Goal: Check status

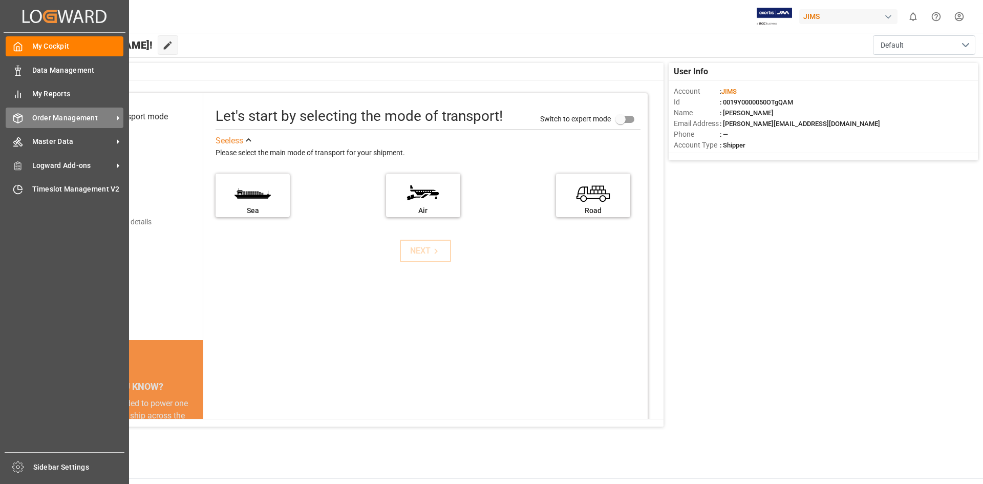
click at [118, 118] on icon at bounding box center [118, 118] width 2 height 5
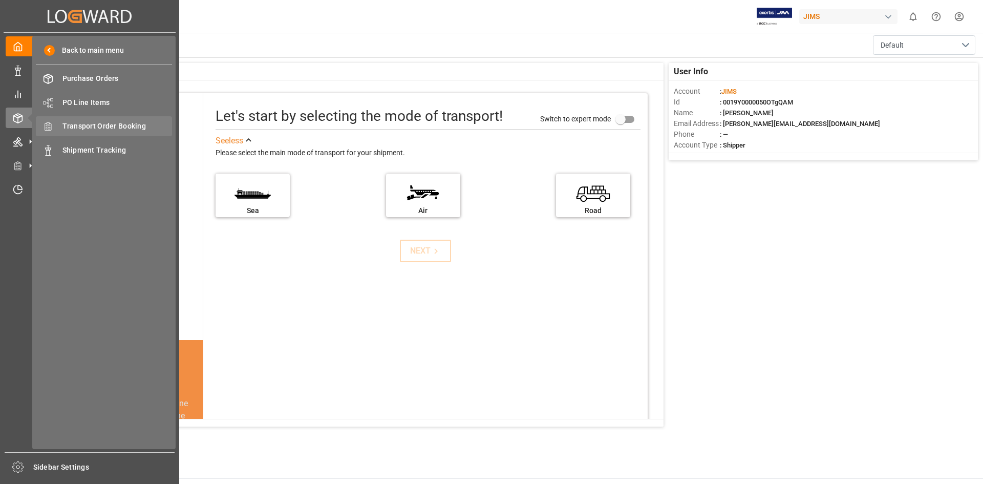
click at [157, 122] on span "Transport Order Booking" at bounding box center [117, 126] width 110 height 11
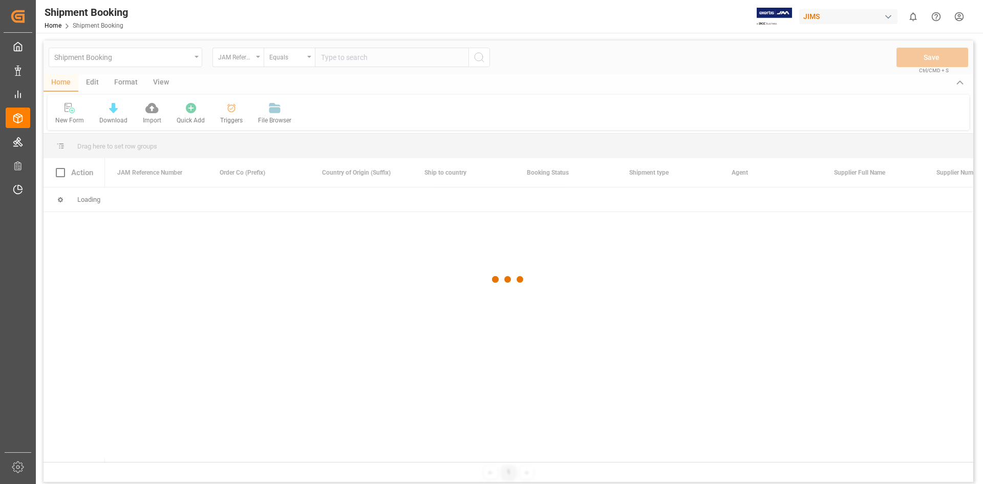
click at [325, 59] on div at bounding box center [509, 279] width 930 height 478
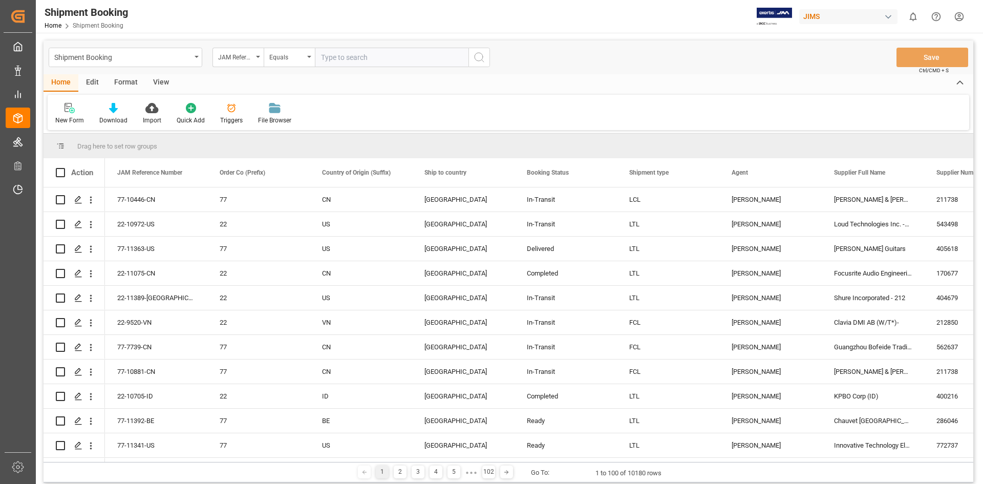
click at [323, 59] on input "text" at bounding box center [392, 57] width 154 height 19
paste input "22-10697-MY"
type input "22-10697-MY"
click at [477, 55] on icon "search button" at bounding box center [479, 57] width 12 height 12
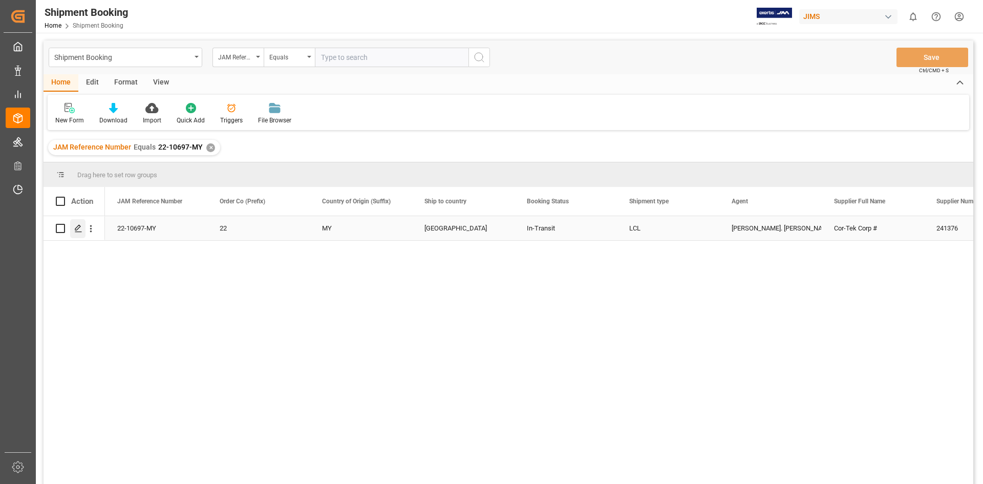
click at [77, 227] on icon "Press SPACE to select this row." at bounding box center [78, 228] width 8 height 8
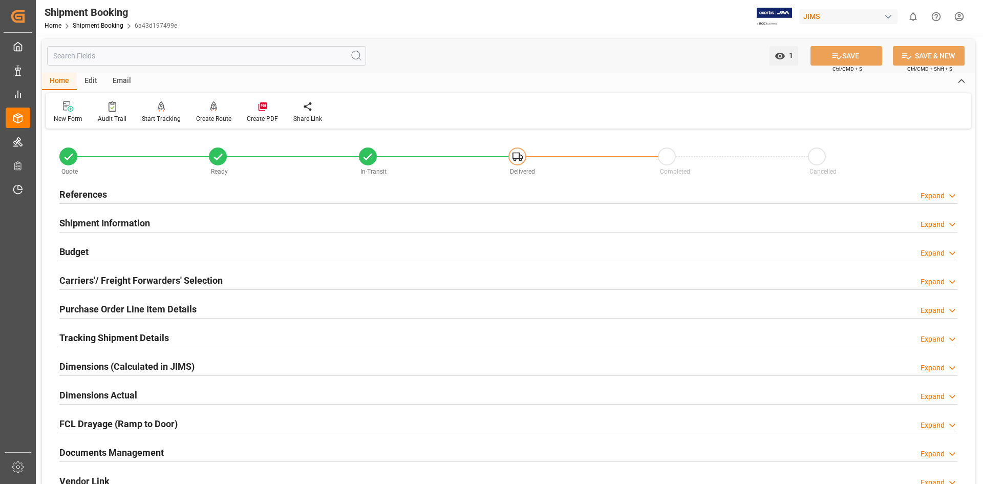
click at [116, 451] on h2 "Documents Management" at bounding box center [111, 453] width 104 height 14
click at [102, 450] on h2 "Documents Management" at bounding box center [111, 453] width 104 height 14
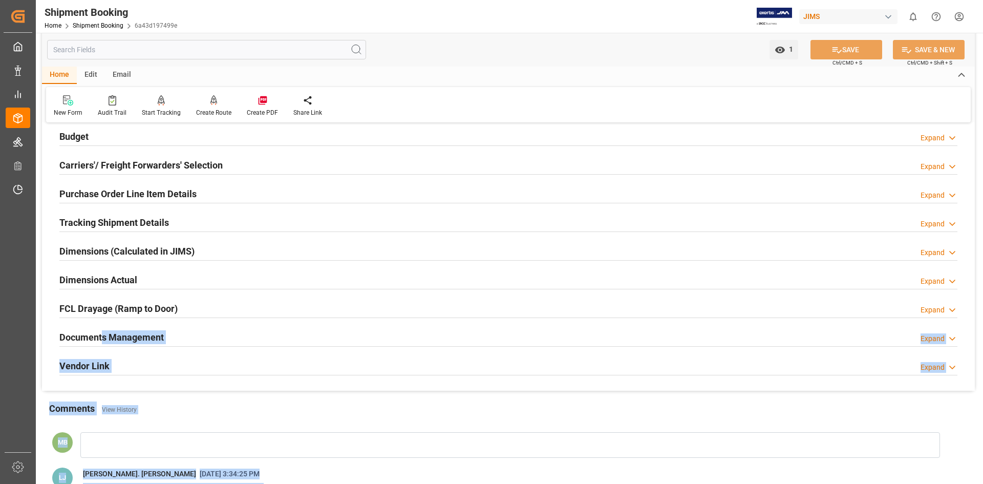
scroll to position [297, 0]
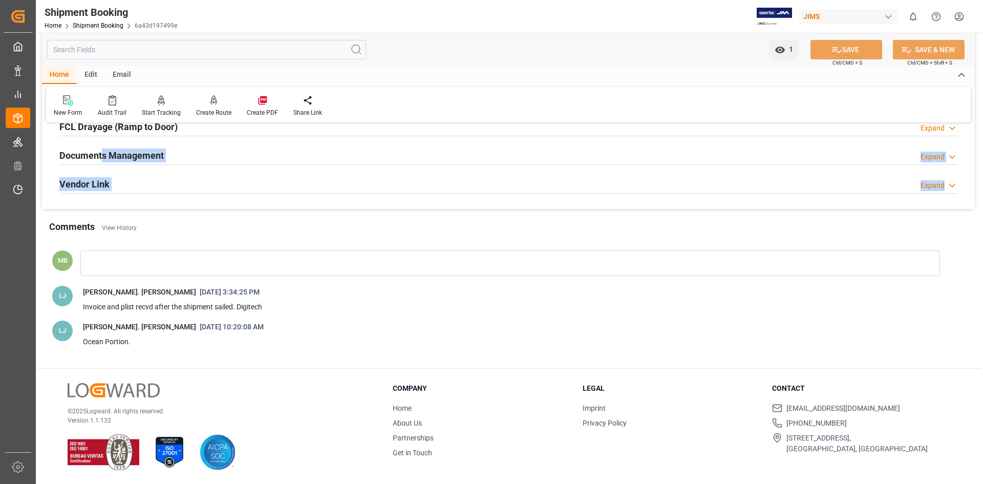
drag, startPoint x: 104, startPoint y: 451, endPoint x: 159, endPoint y: 176, distance: 280.1
click at [139, 197] on div "Quote Ready In-Transit Delivered Completed Cancelled References Expand JAM Refe…" at bounding box center [508, 22] width 933 height 374
click at [190, 169] on div "Documents Management Expand" at bounding box center [508, 155] width 913 height 29
click at [110, 154] on h2 "Documents Management" at bounding box center [111, 156] width 104 height 14
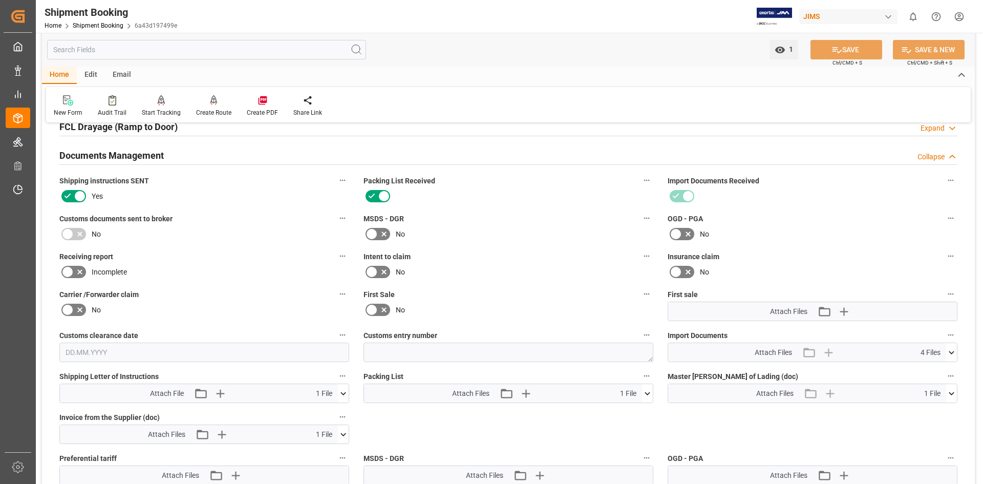
click at [345, 394] on icon at bounding box center [343, 393] width 11 height 11
click at [339, 411] on icon at bounding box center [338, 412] width 10 height 7
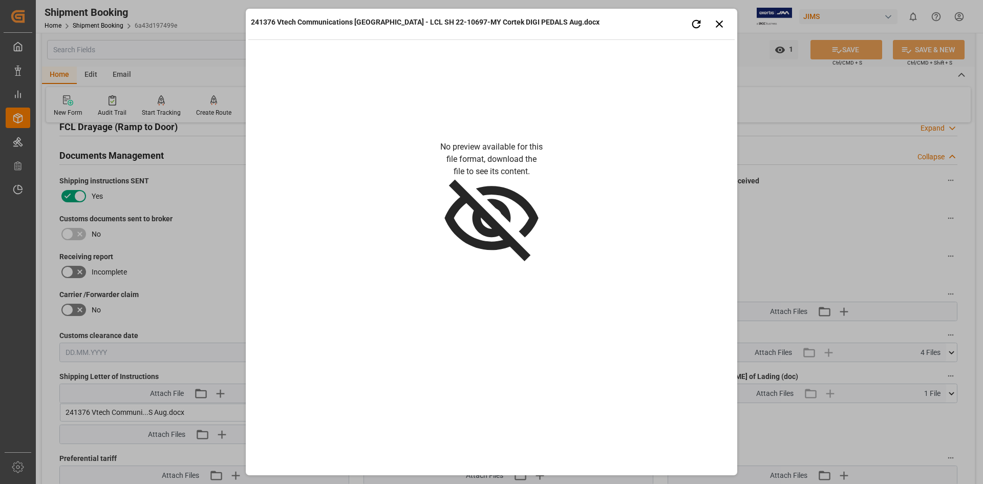
click at [889, 205] on div "241376 Vtech Communications [GEOGRAPHIC_DATA] - LCL SH 22-10697-MY Cortek DIGI …" at bounding box center [491, 242] width 983 height 484
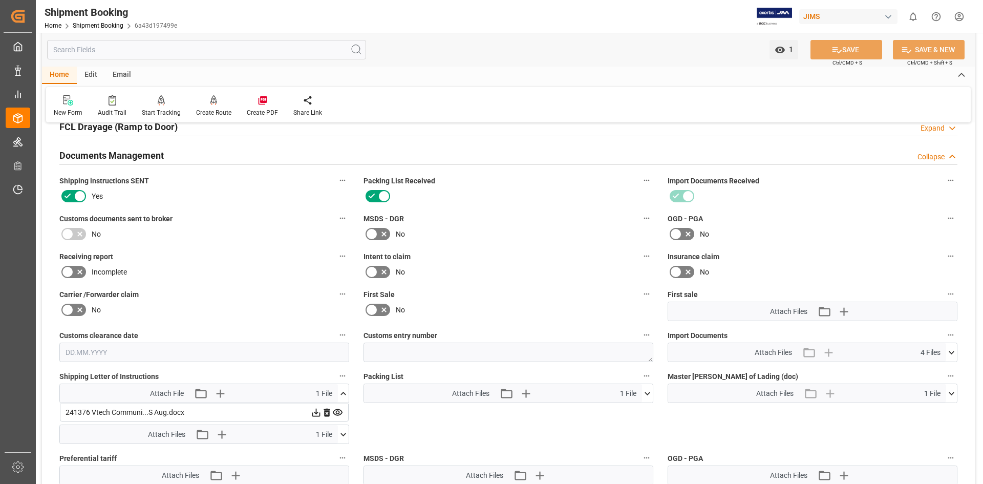
click at [342, 433] on icon at bounding box center [344, 434] width 6 height 3
click at [339, 451] on icon at bounding box center [337, 453] width 11 height 11
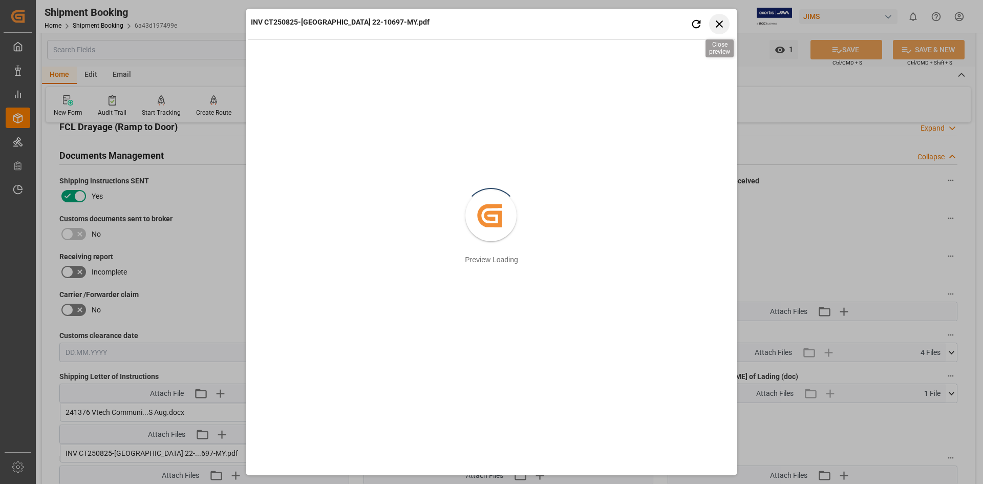
click at [717, 25] on icon "button" at bounding box center [720, 23] width 13 height 13
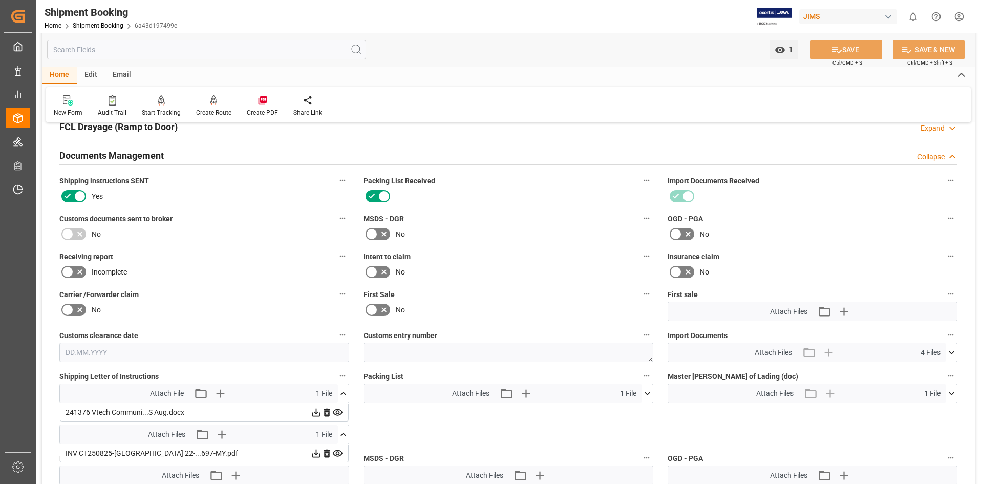
click at [317, 452] on icon at bounding box center [316, 453] width 11 height 11
click at [950, 352] on icon at bounding box center [952, 352] width 11 height 11
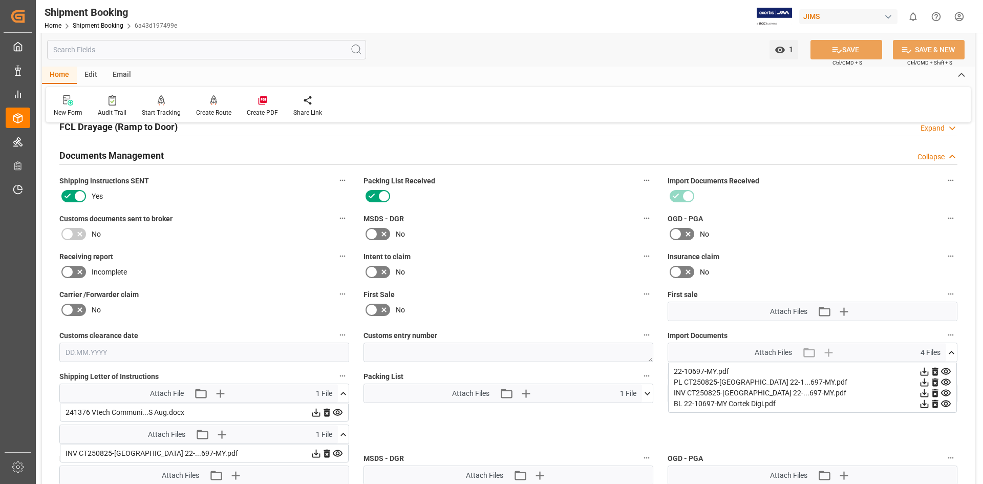
click at [945, 392] on icon at bounding box center [946, 393] width 10 height 7
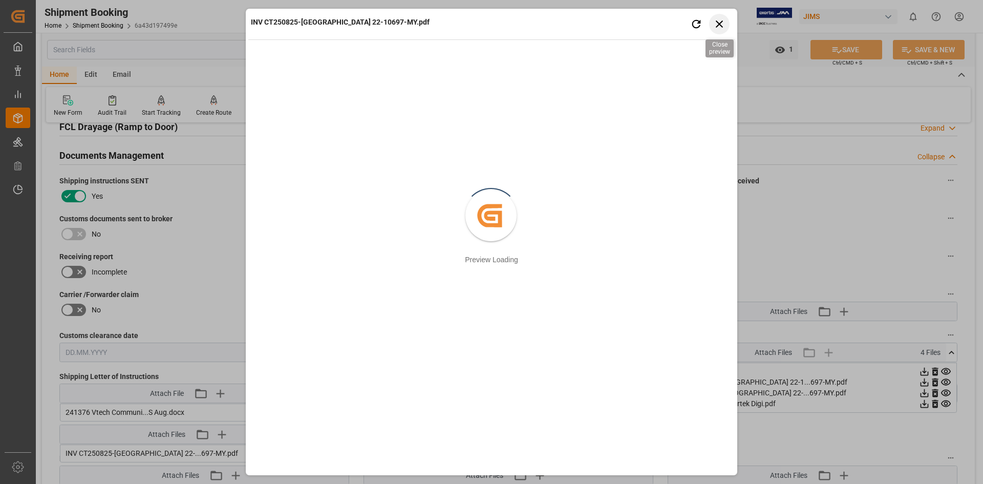
click at [715, 23] on icon "button" at bounding box center [720, 23] width 13 height 13
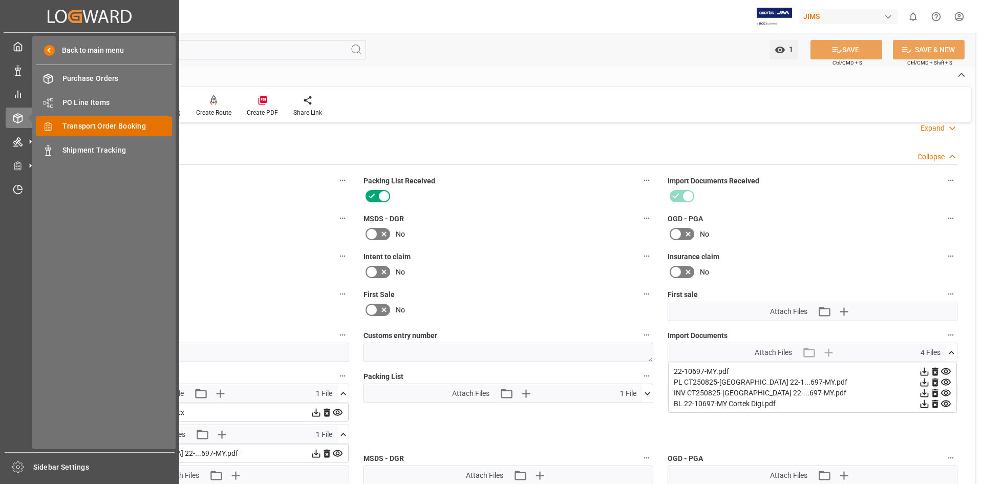
click at [137, 126] on span "Transport Order Booking" at bounding box center [117, 126] width 110 height 11
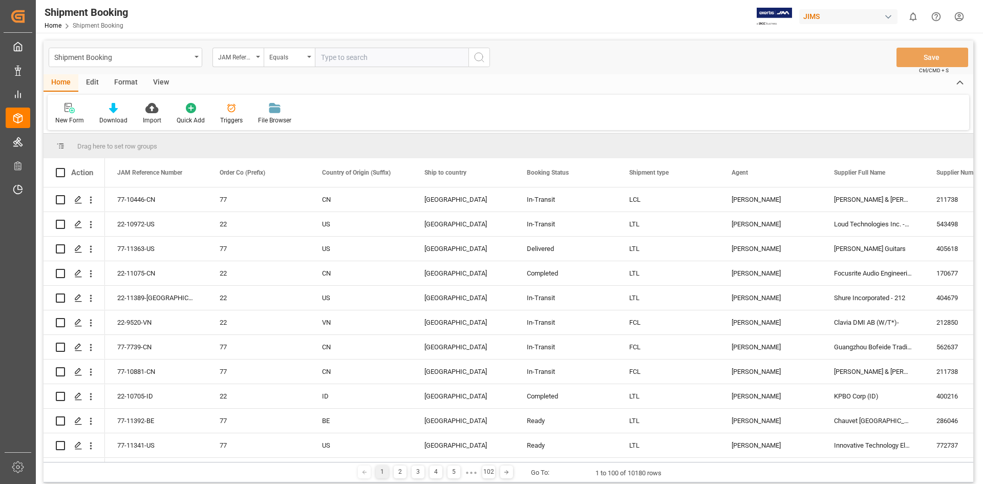
click at [328, 55] on input "text" at bounding box center [392, 57] width 154 height 19
paste input "22-11288-ID"
type input "22-11288-ID"
click at [479, 55] on icon "search button" at bounding box center [479, 57] width 12 height 12
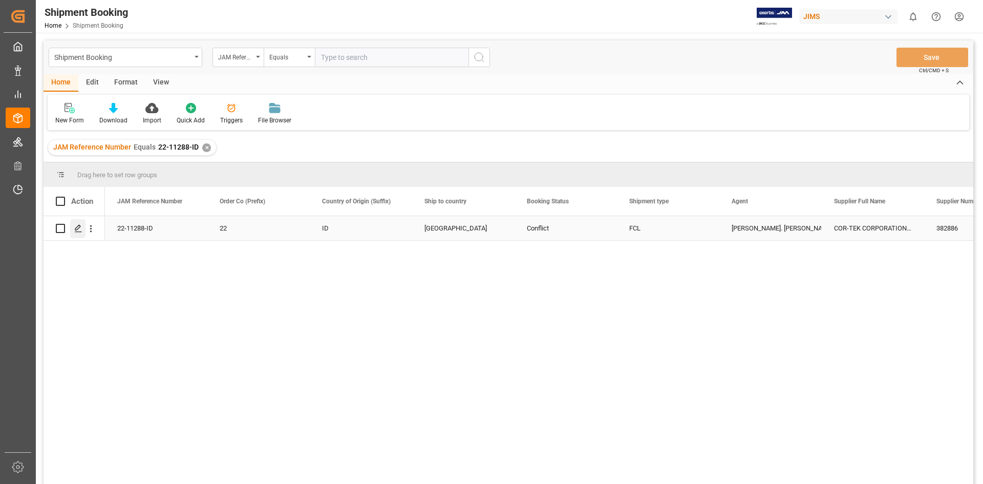
click at [74, 230] on div "Press SPACE to select this row." at bounding box center [77, 228] width 15 height 19
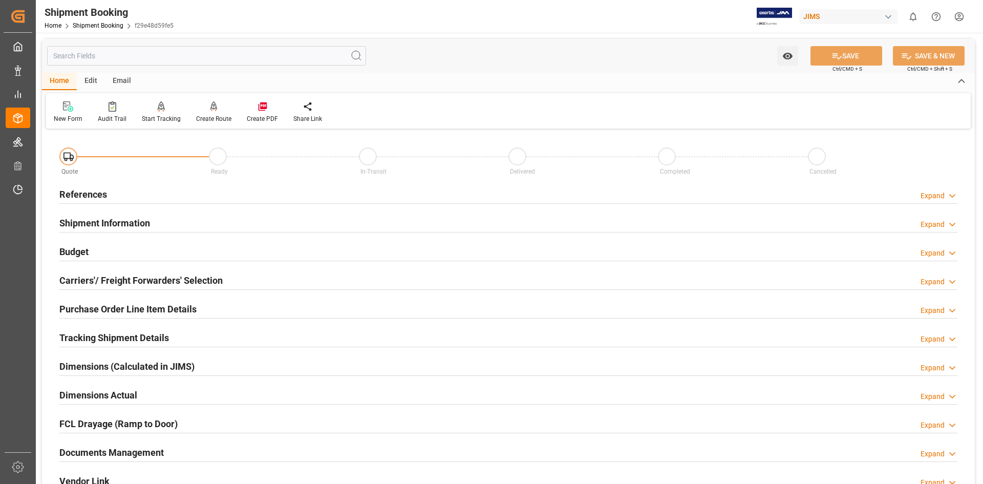
click at [113, 449] on h2 "Documents Management" at bounding box center [111, 453] width 104 height 14
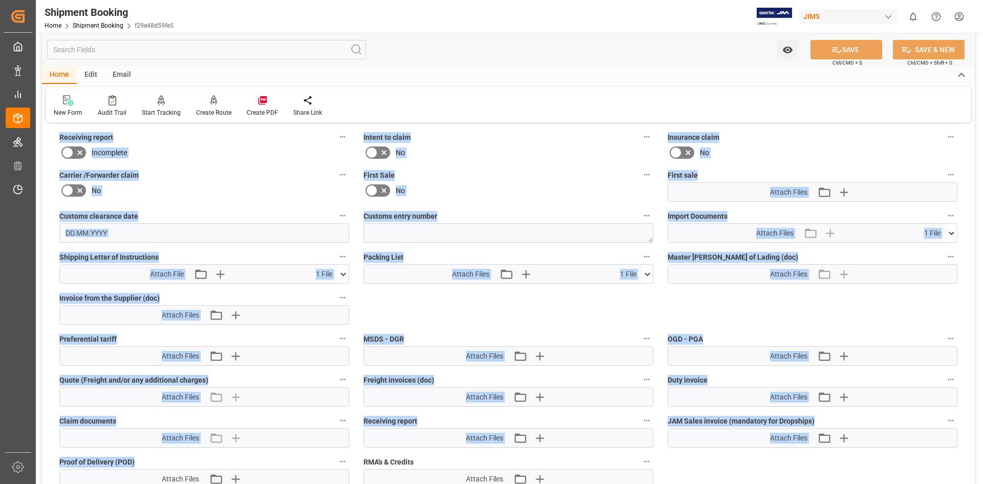
scroll to position [445, 0]
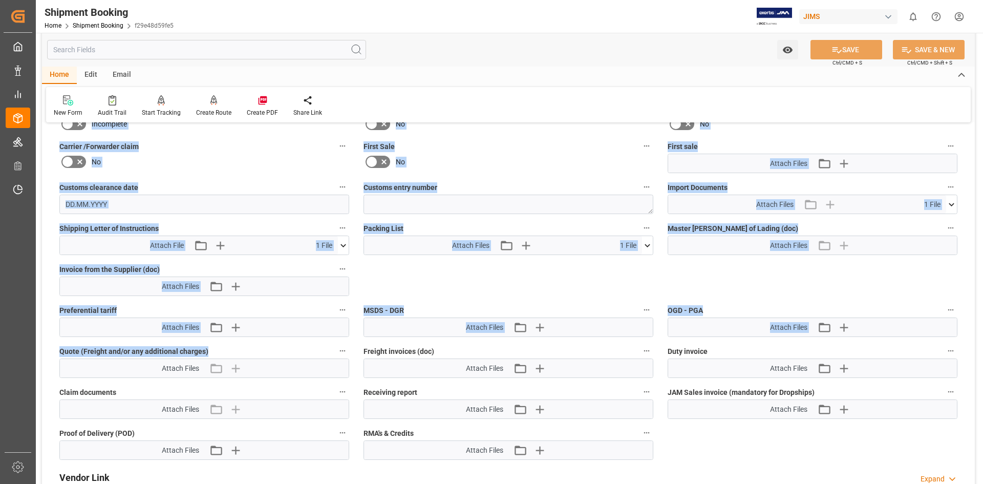
drag, startPoint x: 120, startPoint y: 471, endPoint x: 161, endPoint y: 375, distance: 103.7
click at [161, 375] on div "Quote Ready In-Transit Delivered Completed Cancelled References Expand JAM Refe…" at bounding box center [508, 95] width 933 height 816
click at [305, 166] on div "No" at bounding box center [204, 162] width 290 height 16
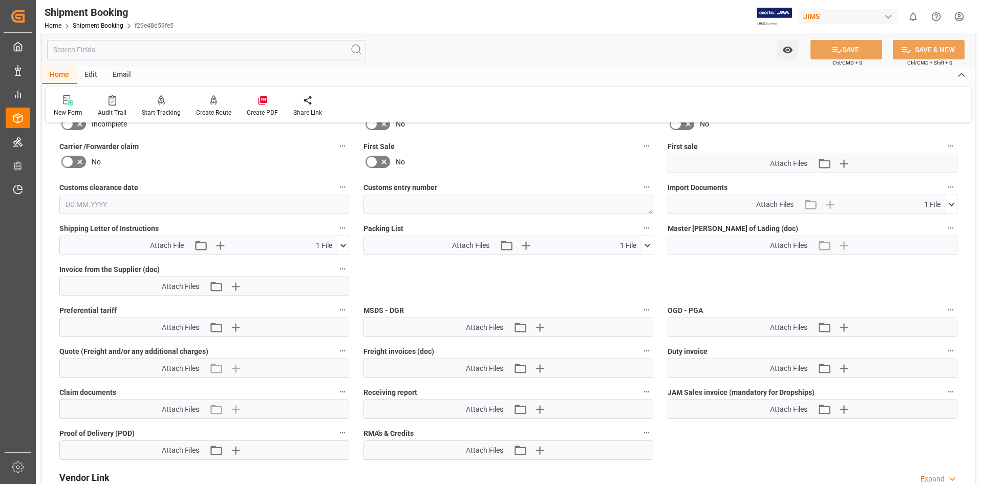
click at [344, 244] on icon at bounding box center [343, 245] width 11 height 11
click at [313, 265] on icon at bounding box center [316, 265] width 8 height 8
click at [829, 277] on div "Quote Ready In-Transit Delivered Completed Cancelled References Expand JAM Refe…" at bounding box center [508, 95] width 933 height 816
click at [949, 205] on icon at bounding box center [952, 204] width 11 height 11
click at [947, 222] on icon at bounding box center [946, 223] width 11 height 11
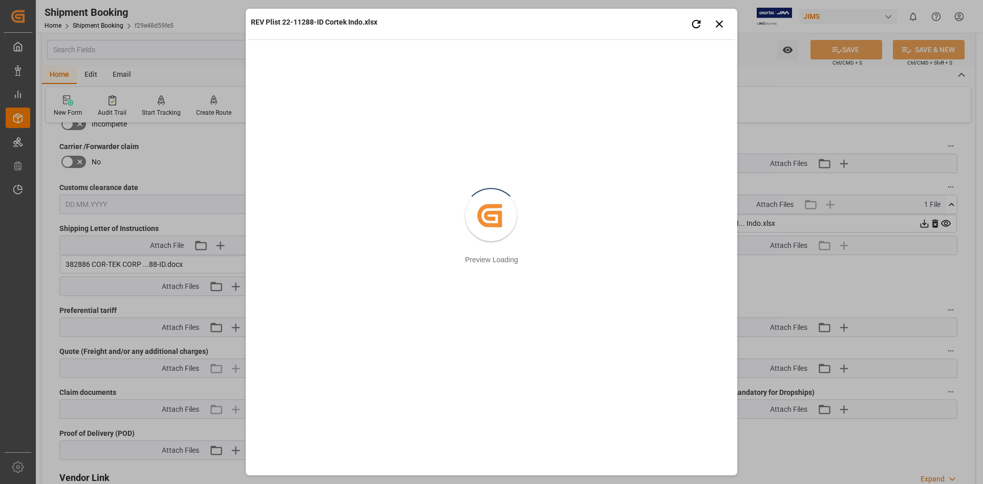
click at [926, 220] on div "REV Plist 22-11288-ID Cortek Indo.xlsx Retry Close preview Created by potrace 1…" at bounding box center [491, 242] width 983 height 484
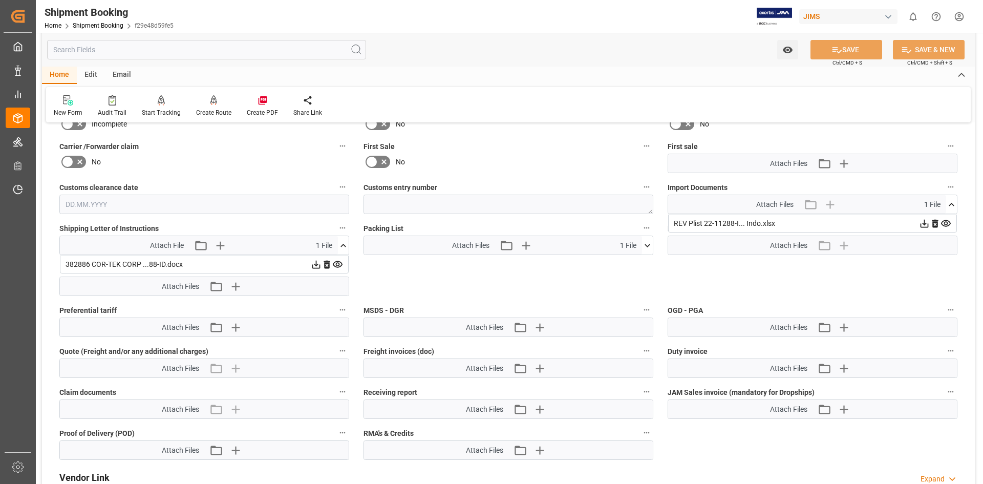
click at [925, 225] on icon at bounding box center [924, 223] width 11 height 11
click at [681, 73] on div "Home Edit Email" at bounding box center [508, 75] width 933 height 17
click at [646, 245] on icon at bounding box center [648, 245] width 6 height 3
click at [641, 265] on icon at bounding box center [642, 264] width 10 height 7
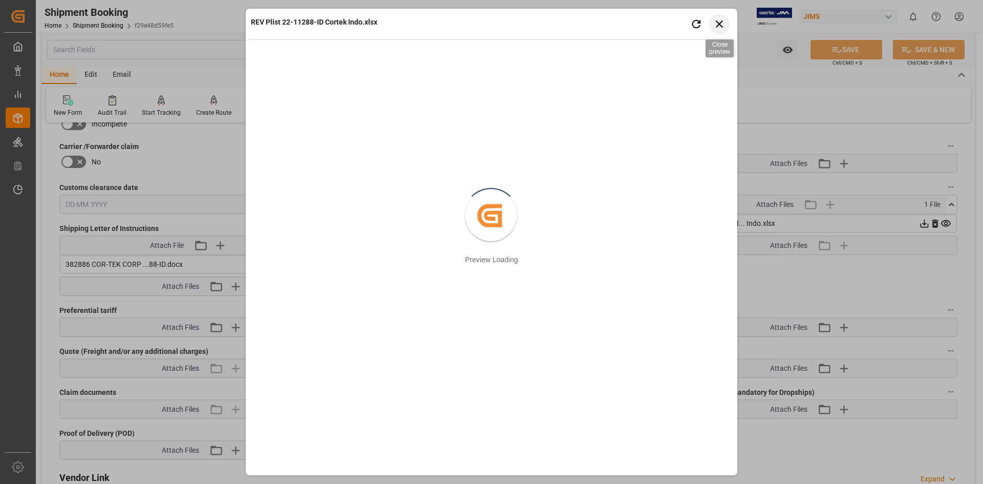
click at [719, 27] on icon "button" at bounding box center [720, 23] width 13 height 13
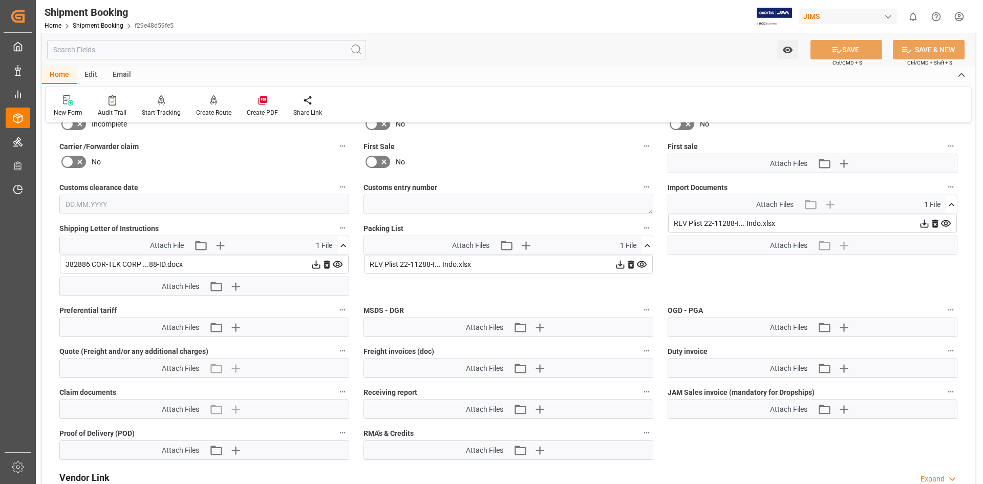
click at [620, 264] on icon at bounding box center [621, 265] width 8 height 8
click at [317, 264] on icon at bounding box center [316, 264] width 11 height 11
click at [756, 297] on div "Quote Ready In-Transit Delivered Completed Cancelled References Expand JAM Refe…" at bounding box center [508, 95] width 933 height 816
click at [519, 166] on div "No" at bounding box center [509, 162] width 290 height 16
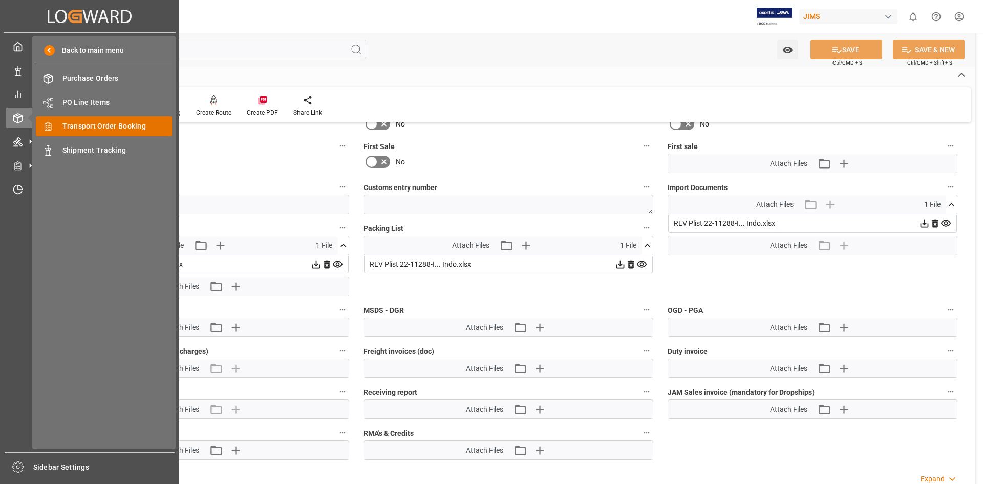
click at [136, 131] on span "Transport Order Booking" at bounding box center [117, 126] width 110 height 11
